Goal: Task Accomplishment & Management: Complete application form

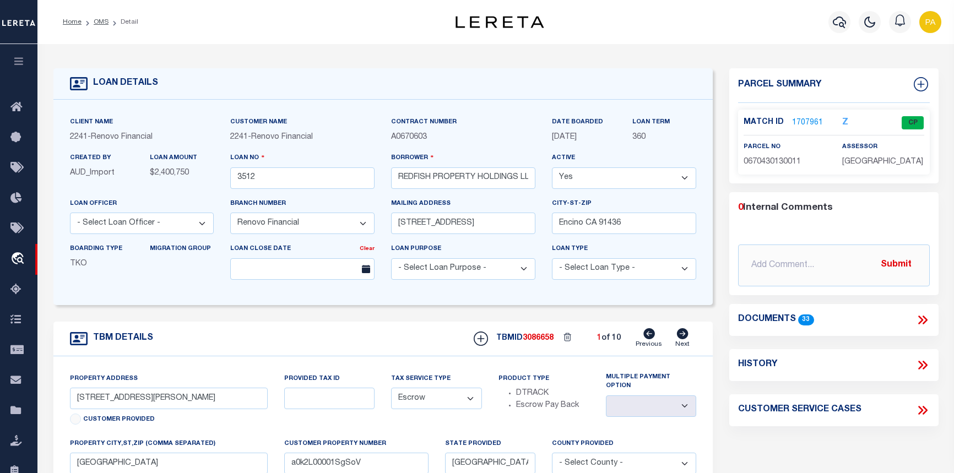
select select "25066"
select select "Escrow"
click at [838, 20] on icon "button" at bounding box center [839, 21] width 13 height 13
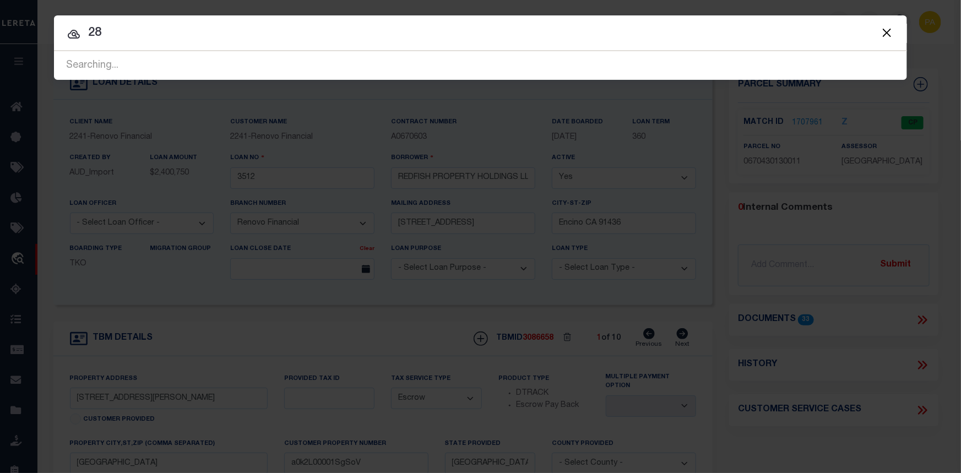
type input "2"
drag, startPoint x: 166, startPoint y: 37, endPoint x: 14, endPoint y: 26, distance: 151.9
click at [14, 26] on div "Include Loans TBM Customers Borrowers Payments (Lender Non-Disb) Payments (Lend…" at bounding box center [480, 236] width 961 height 473
paste input "8-13-102-000"
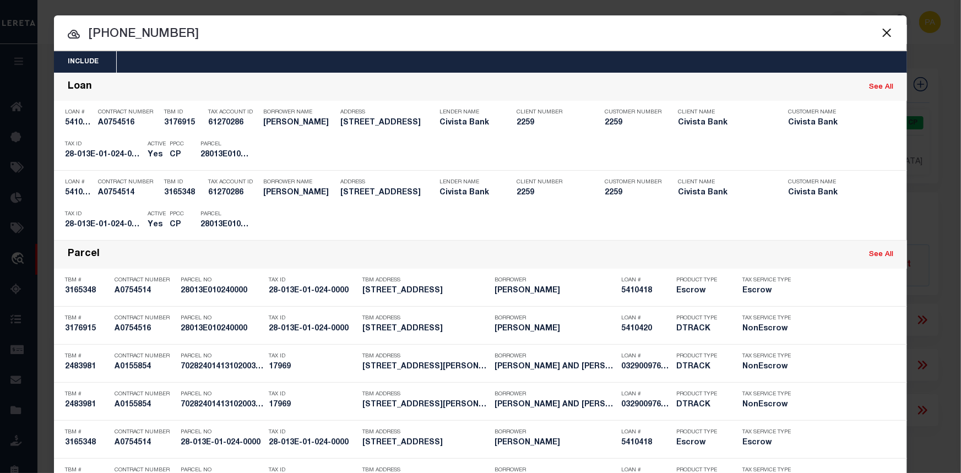
drag, startPoint x: 166, startPoint y: 37, endPoint x: 87, endPoint y: 35, distance: 79.4
click at [87, 35] on input "[PHONE_NUMBER]" at bounding box center [480, 34] width 853 height 19
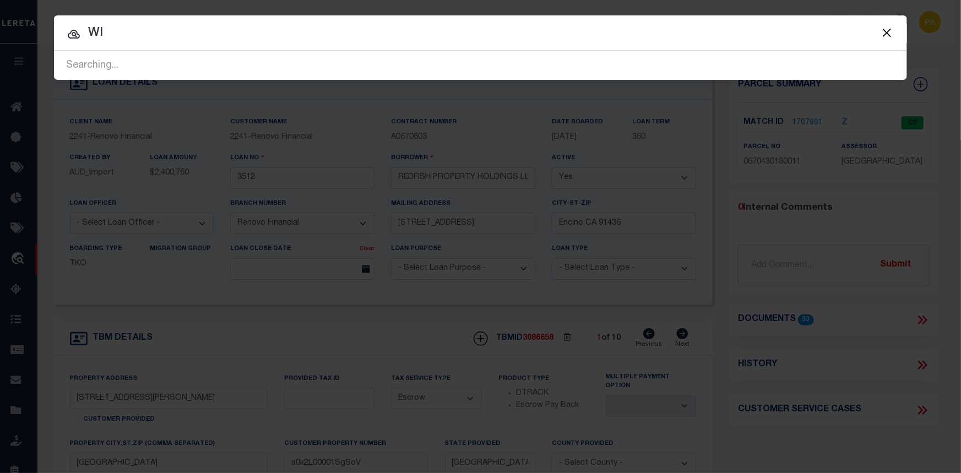
type input "W"
drag, startPoint x: 120, startPoint y: 35, endPoint x: 83, endPoint y: 41, distance: 36.9
click at [83, 41] on input "[PERSON_NAME]" at bounding box center [480, 33] width 853 height 19
drag, startPoint x: 203, startPoint y: 36, endPoint x: -4, endPoint y: 29, distance: 207.3
click at [0, 29] on html "Home OMS Detail" at bounding box center [480, 427] width 961 height 855
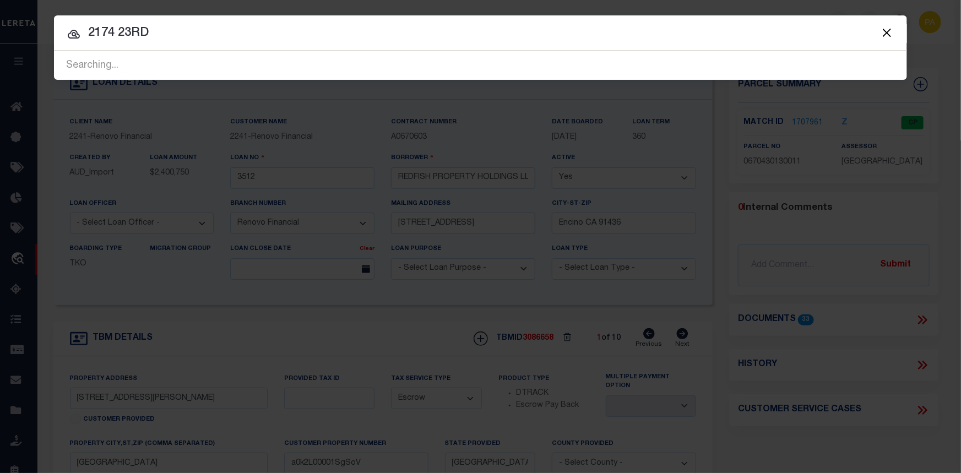
type input "2174 23RD"
drag, startPoint x: 121, startPoint y: 35, endPoint x: 215, endPoint y: 47, distance: 95.0
click at [215, 47] on div "Include Loans TBM Customers Borrowers Payments (Lender Non-Disb) Payments (Lend…" at bounding box center [480, 47] width 853 height 64
click at [891, 34] on button "Close" at bounding box center [887, 32] width 14 height 14
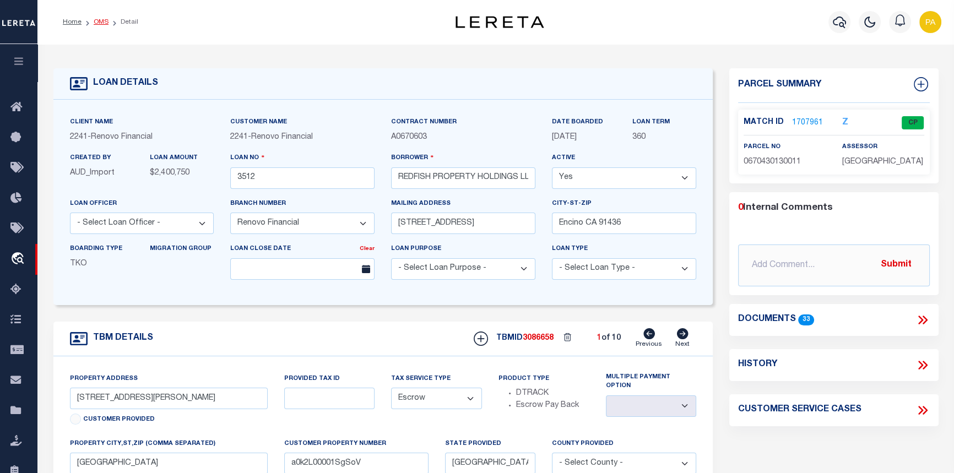
click at [92, 21] on li "OMS" at bounding box center [95, 22] width 27 height 10
click at [105, 22] on link "OMS" at bounding box center [101, 22] width 15 height 7
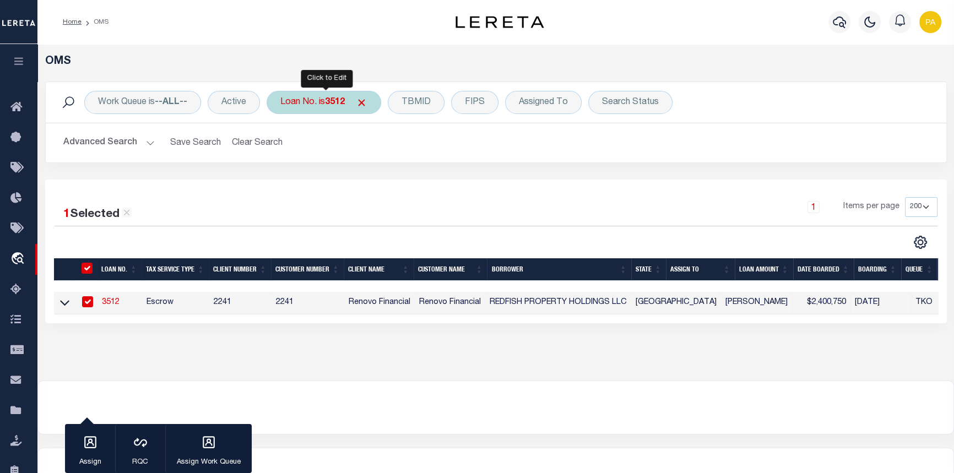
click at [342, 105] on b "3512" at bounding box center [335, 102] width 20 height 9
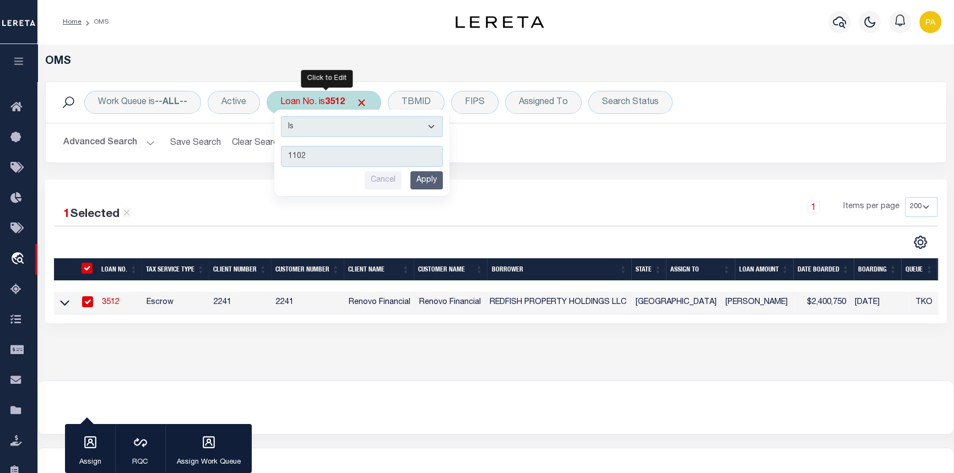
type input "11026"
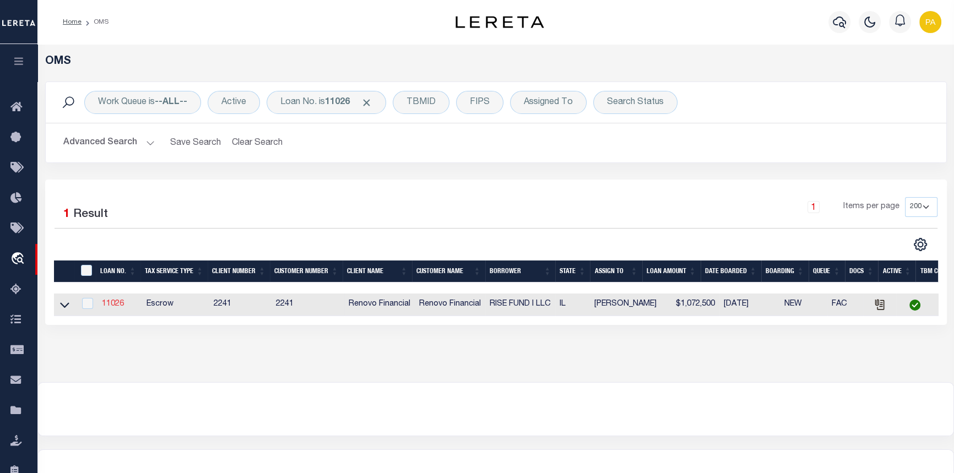
click at [121, 303] on link "11026" at bounding box center [113, 304] width 22 height 8
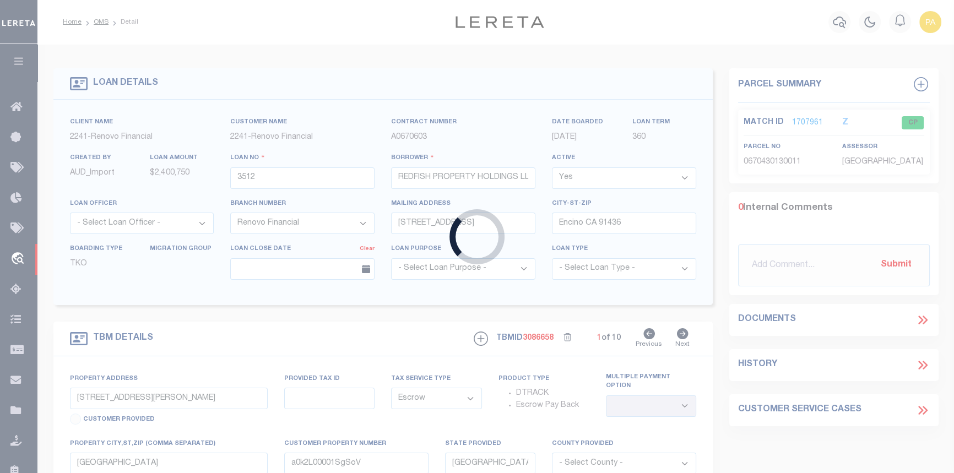
type input "11026"
type input "RISE FUND I LLC"
type input "[STREET_ADDRESS][PERSON_NAME]"
type input "[GEOGRAPHIC_DATA] IL 60605"
select select "10"
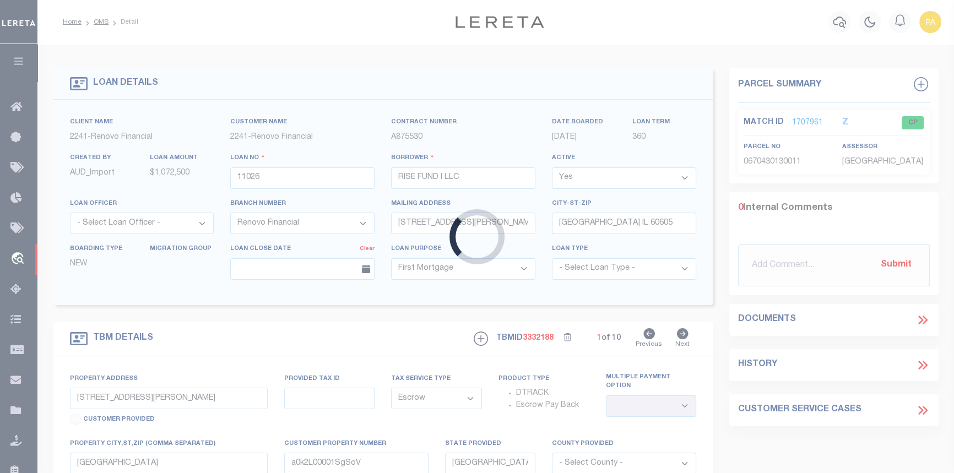
type input "[STREET_ADDRESS]"
select select
type input "[GEOGRAPHIC_DATA], IL 60637"
type input "a0k8Y00000jcn8b"
type input "IL"
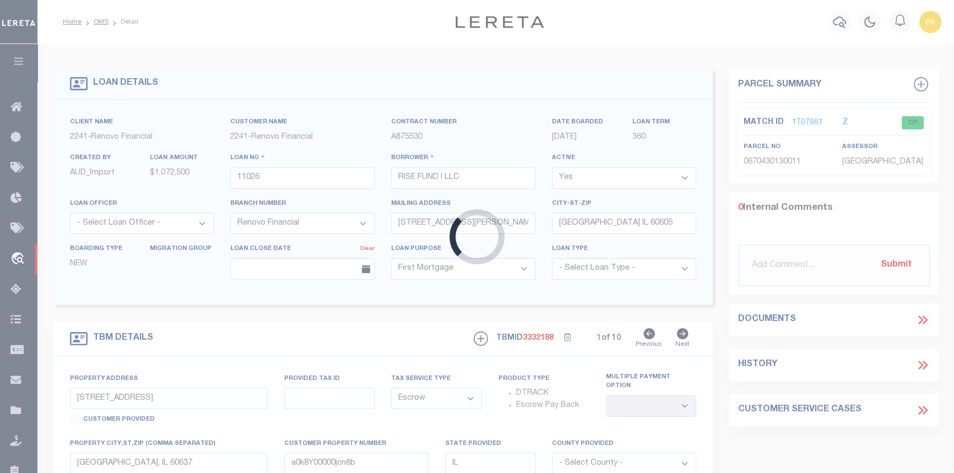
select select
type textarea "LEGAL REQUIRED"
select select "25066"
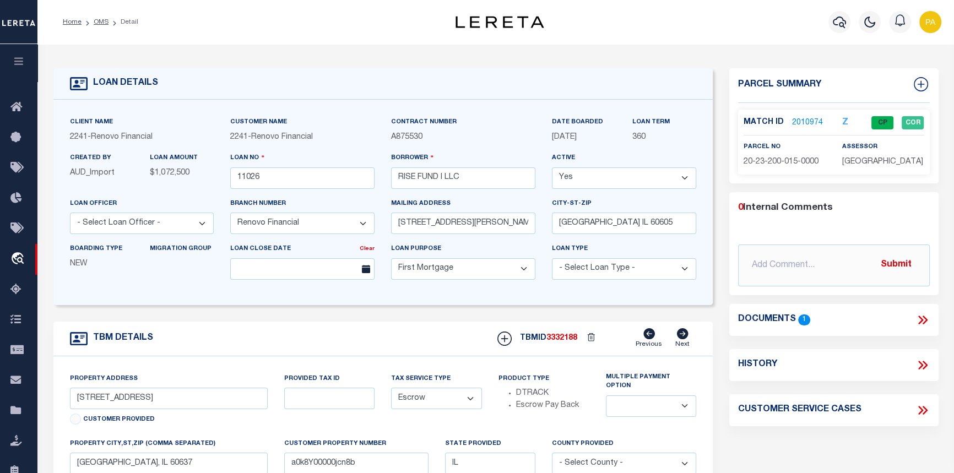
click at [805, 122] on link "2010974" at bounding box center [807, 123] width 31 height 12
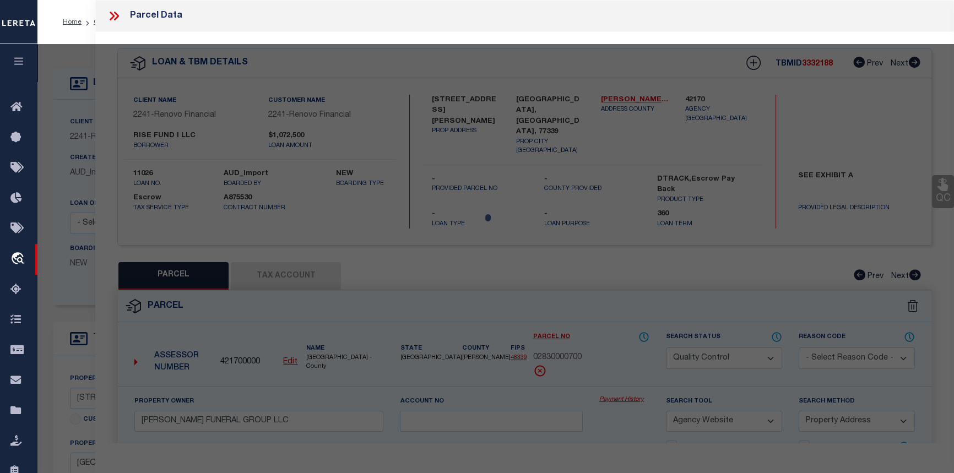
select select "AS"
select select
checkbox input "false"
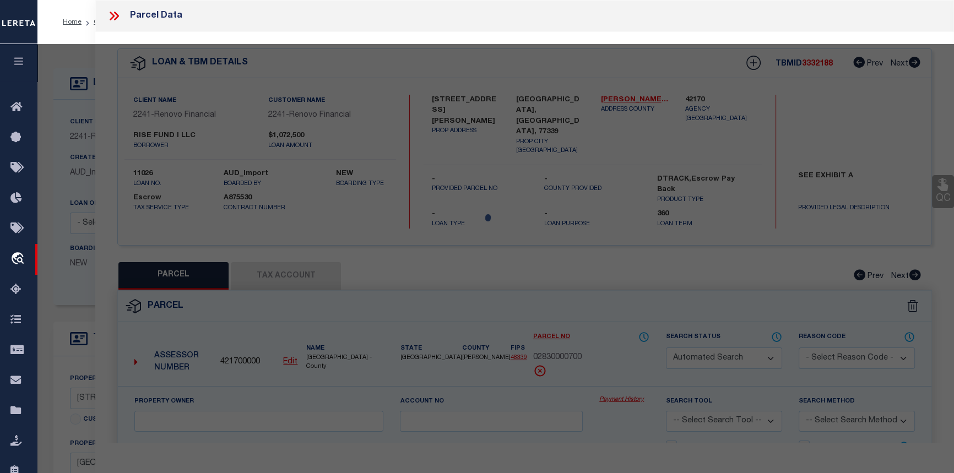
select select "CP"
type input "RISE FUND I LLC"
select select "AGW"
select select
type input "[STREET_ADDRESS]"
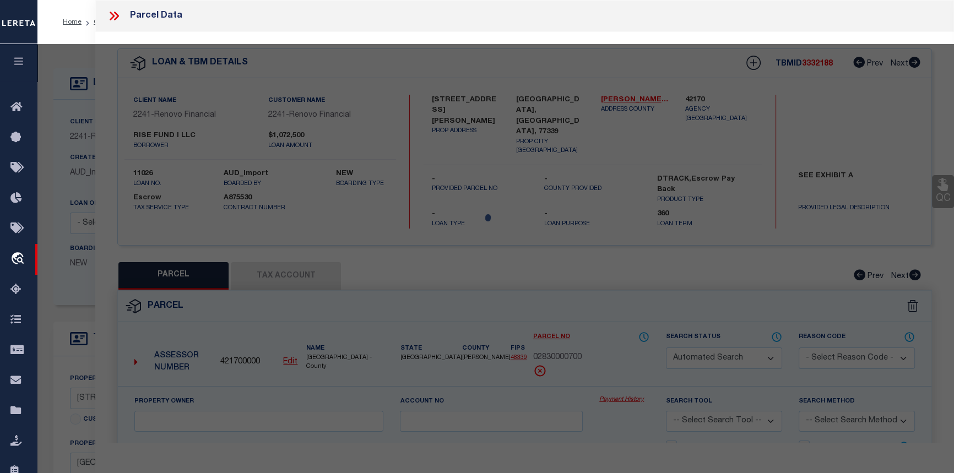
checkbox input "false"
type input "[GEOGRAPHIC_DATA], IL 60637"
type textarea "Subdiv WAIT&B Block 3 Lot 12"
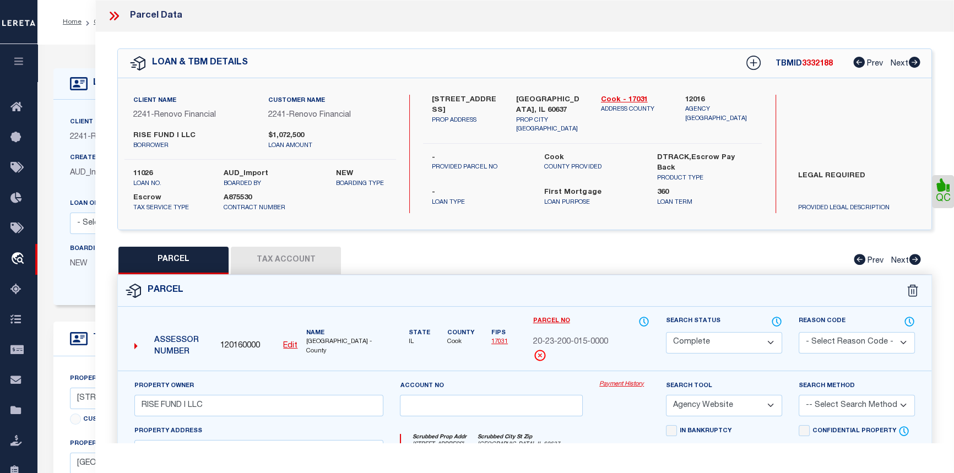
click at [115, 16] on icon at bounding box center [114, 16] width 14 height 14
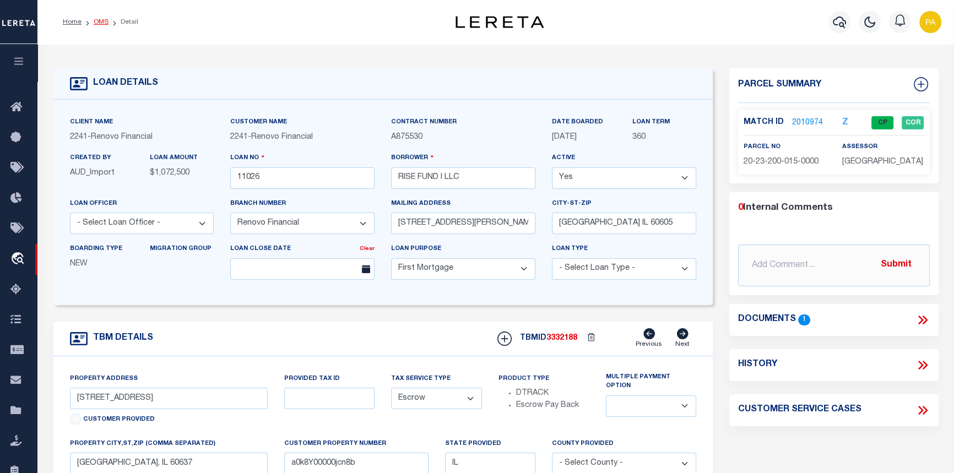
drag, startPoint x: 102, startPoint y: 13, endPoint x: 99, endPoint y: 19, distance: 7.2
click at [102, 13] on ol "Home OMS Detail" at bounding box center [100, 21] width 93 height 23
click at [98, 24] on link "OMS" at bounding box center [101, 22] width 15 height 7
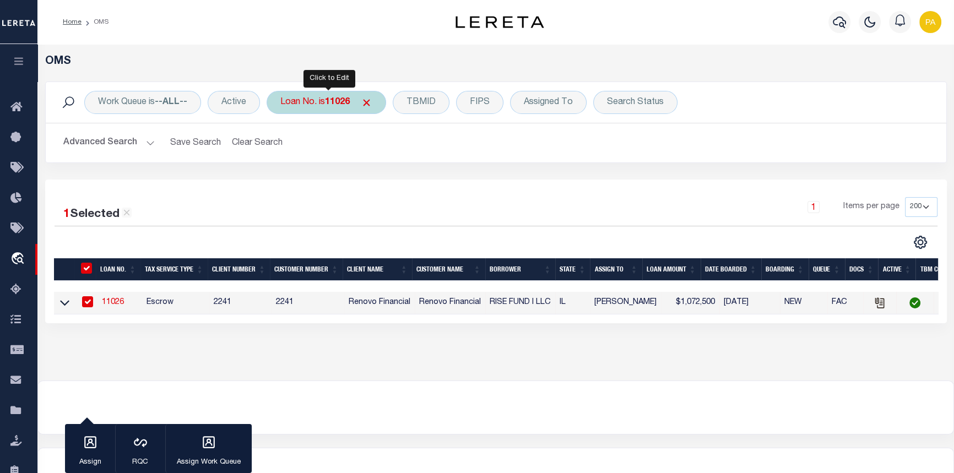
click at [339, 106] on b "11026" at bounding box center [337, 102] width 25 height 9
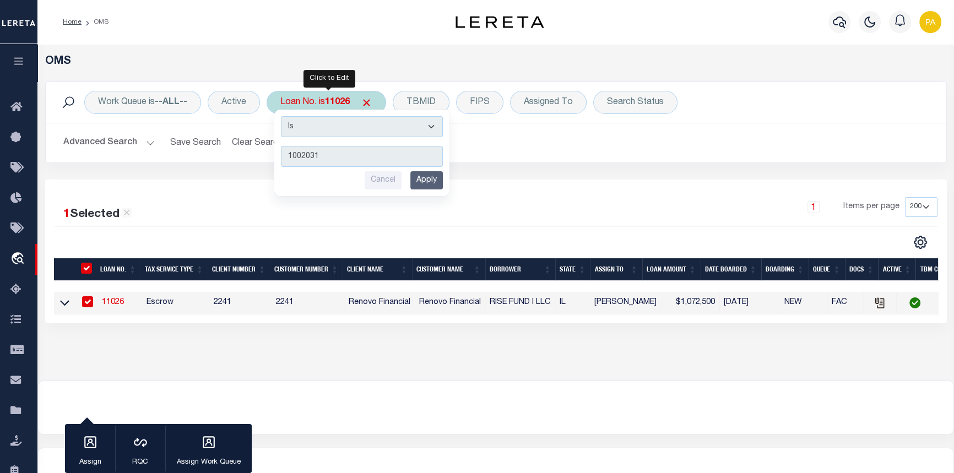
type input "10020318"
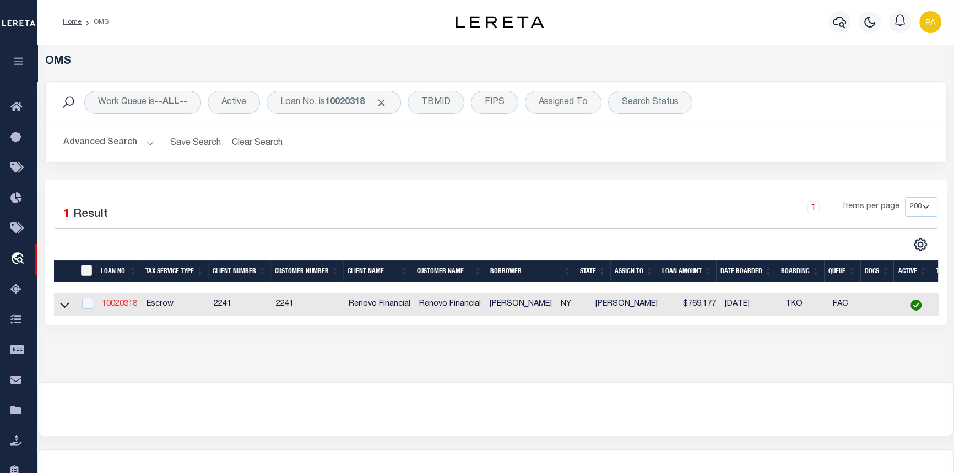
click at [116, 308] on link "10020318" at bounding box center [119, 304] width 35 height 8
type input "10020318"
type input "[PERSON_NAME]"
select select "25067"
type input "[STREET_ADDRESS][PERSON_NAME]"
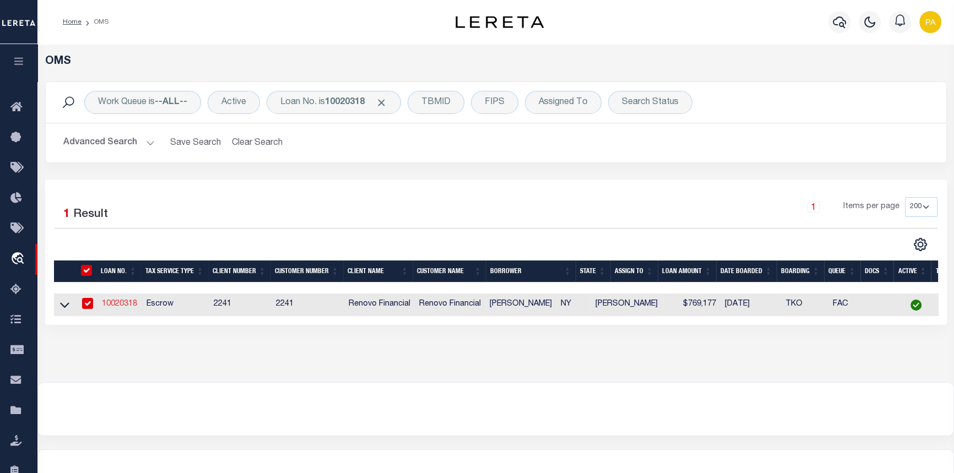
type input "CEDARHURST NY 11516"
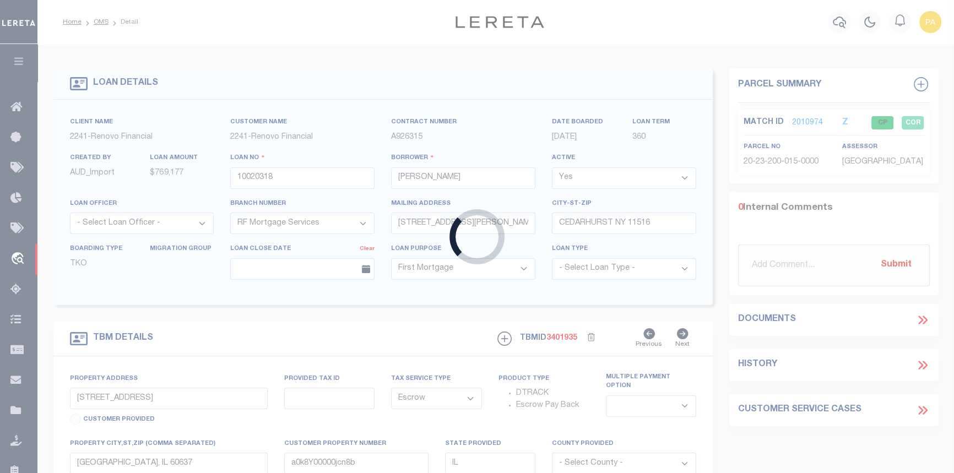
type input "[STREET_ADDRESS][PERSON_NAME]"
type input "39346 00210"
type input "[GEOGRAPHIC_DATA], [GEOGRAPHIC_DATA] 11516"
type input "a0kUS000007eBbp"
type input "NY"
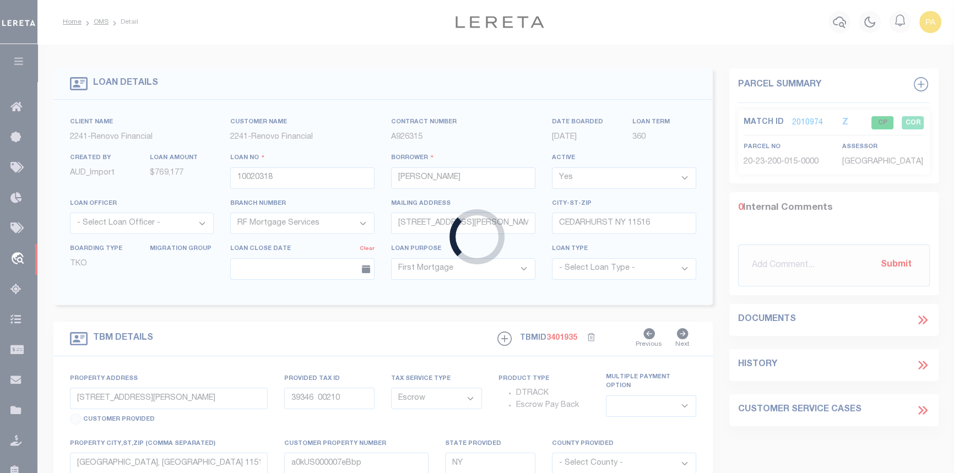
select select
type textarea "Liability Limited to Customer Provided Parcel"
select select
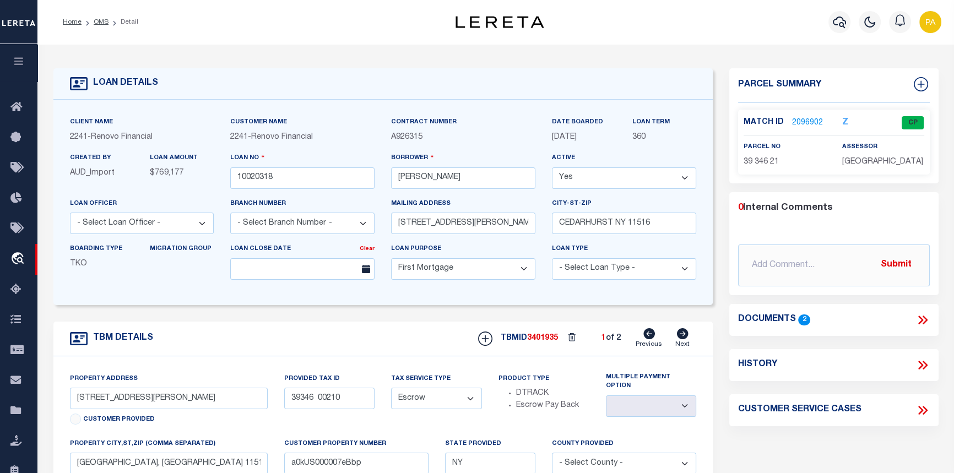
click at [805, 122] on link "2096902" at bounding box center [807, 123] width 31 height 12
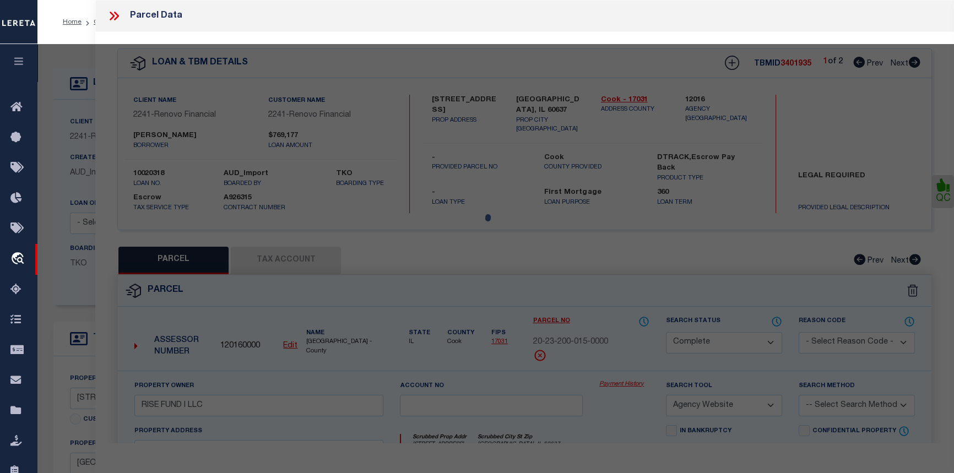
select select "AS"
select select
checkbox input "false"
select select "CP"
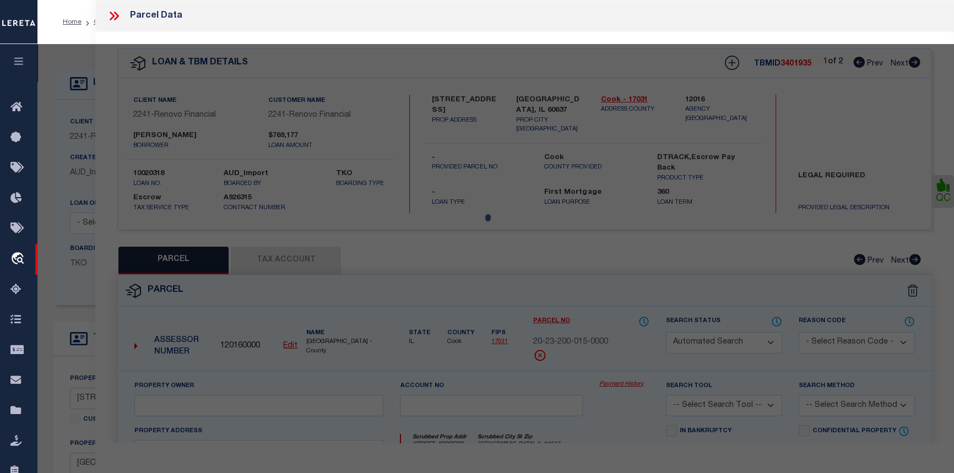
select select
type input "350 [PERSON_NAME]"
checkbox input "false"
type input "[GEOGRAPHIC_DATA], [GEOGRAPHIC_DATA] 11516"
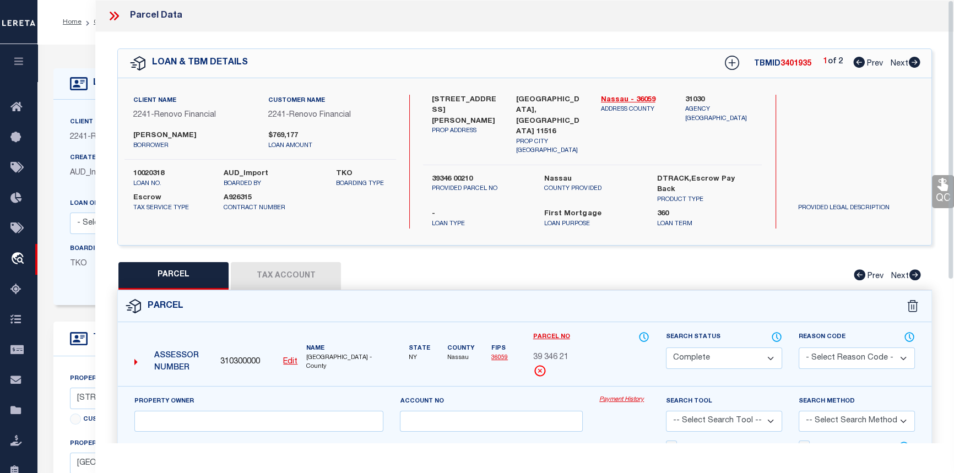
click at [622, 396] on link "Payment History" at bounding box center [624, 400] width 50 height 9
